Goal: Check status

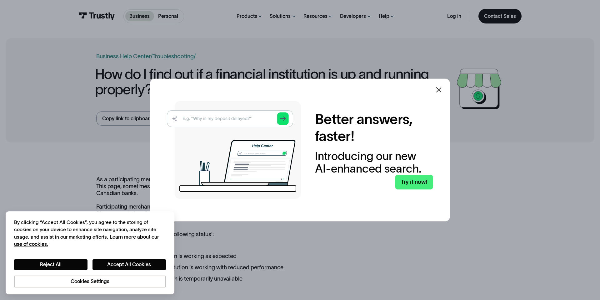
click at [443, 91] on icon at bounding box center [439, 90] width 8 height 8
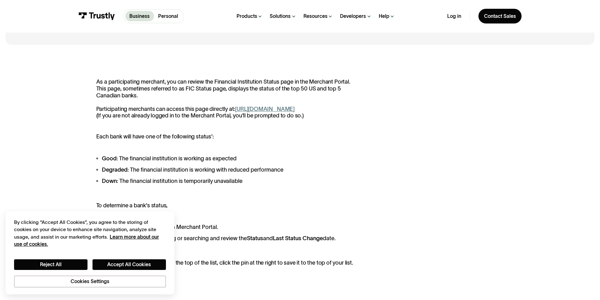
scroll to position [94, 0]
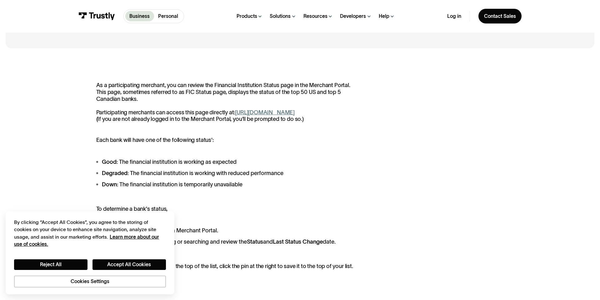
click at [291, 110] on link "[URL][DOMAIN_NAME]" at bounding box center [265, 112] width 60 height 6
